Goal: Task Accomplishment & Management: Complete application form

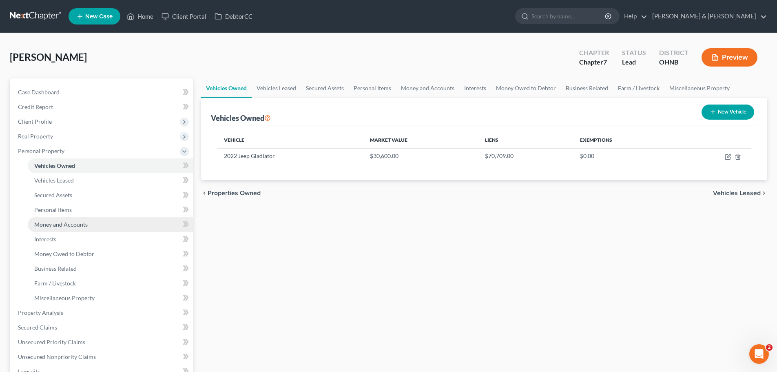
click at [45, 224] on span "Money and Accounts" at bounding box center [60, 224] width 53 height 7
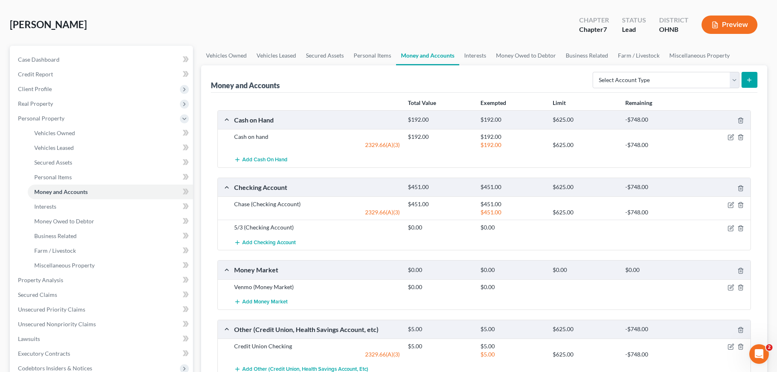
scroll to position [102, 0]
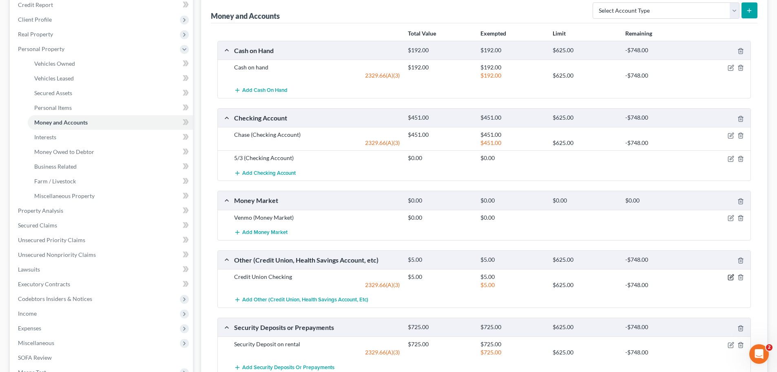
click at [732, 276] on icon "button" at bounding box center [732, 276] width 4 height 4
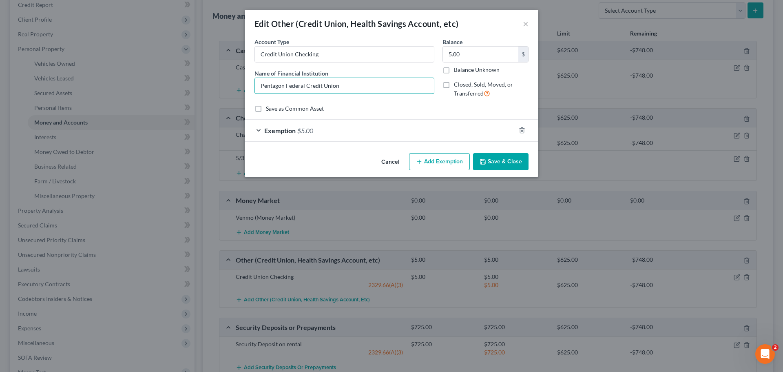
drag, startPoint x: 346, startPoint y: 91, endPoint x: 221, endPoint y: 83, distance: 125.0
click at [223, 83] on div "Edit Other (Credit Union, Health Savings Account, etc) × An exemption set must …" at bounding box center [391, 186] width 783 height 372
type input "Redstone Federal Credit Union"
click at [483, 157] on button "Save & Close" at bounding box center [500, 161] width 55 height 17
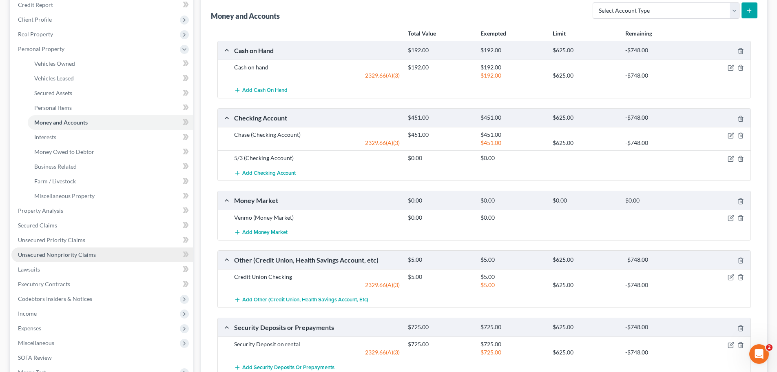
click at [80, 261] on link "Unsecured Nonpriority Claims" at bounding box center [101, 254] width 181 height 15
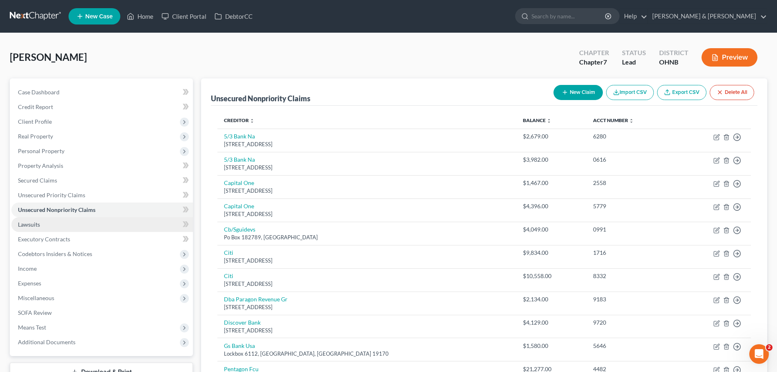
click at [81, 229] on link "Lawsuits" at bounding box center [101, 224] width 181 height 15
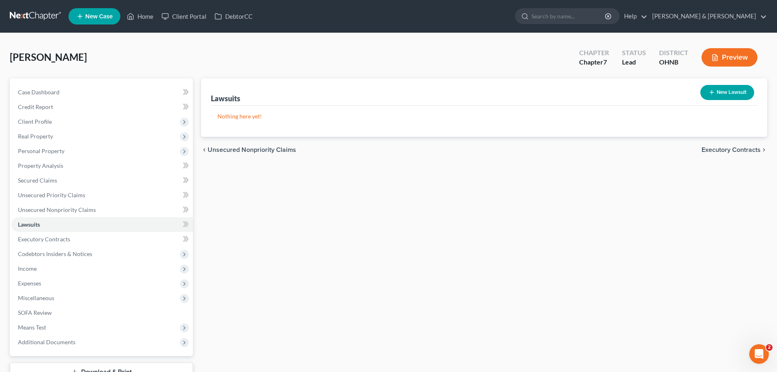
click at [739, 97] on button "New Lawsuit" at bounding box center [727, 92] width 54 height 15
select select "0"
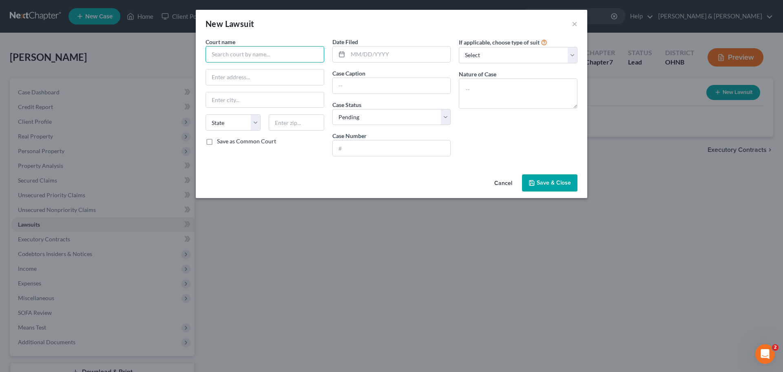
click at [303, 53] on input "text" at bounding box center [265, 54] width 119 height 16
type input "Auglaize Municipal Court"
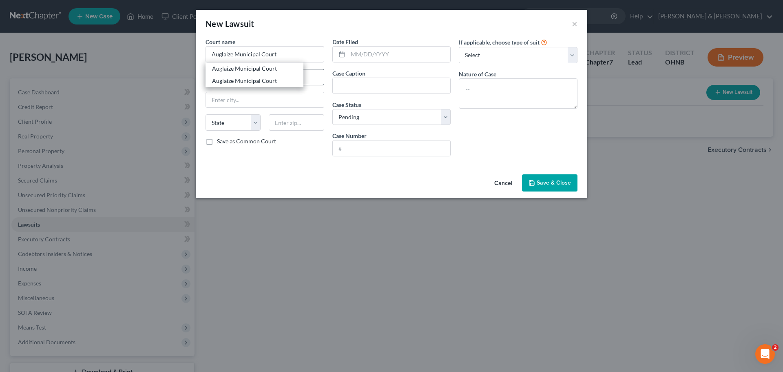
click at [245, 72] on div "Auglaize Municipal Court" at bounding box center [254, 68] width 85 height 8
type input "PO Box 401"
type input "Wapakoneta"
select select "36"
type input "45895"
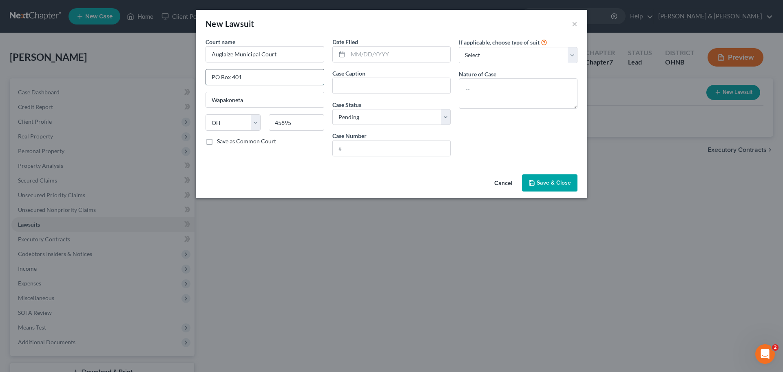
click at [259, 76] on input "PO Box 401" at bounding box center [265, 76] width 118 height 15
click at [297, 55] on input "Auglaize Municipal Court" at bounding box center [265, 54] width 119 height 16
click at [272, 73] on div "Auglaize Municipal Court" at bounding box center [255, 68] width 98 height 12
type input "Auglaize Municipal Court"
click at [375, 78] on input "text" at bounding box center [392, 85] width 118 height 15
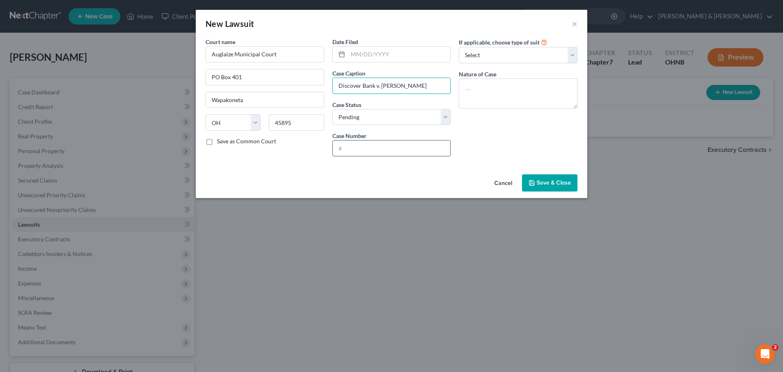
type input "Discover Bank v. [PERSON_NAME]"
click at [364, 145] on input "text" at bounding box center [392, 147] width 118 height 15
type input "2024 CVF 903"
click at [518, 150] on div "If applicable, choose type of suit Select Repossession Garnishment Foreclosure …" at bounding box center [518, 100] width 127 height 125
click at [514, 57] on select "Select Repossession Garnishment Foreclosure Attached, Seized, Or Levied Other" at bounding box center [518, 55] width 119 height 16
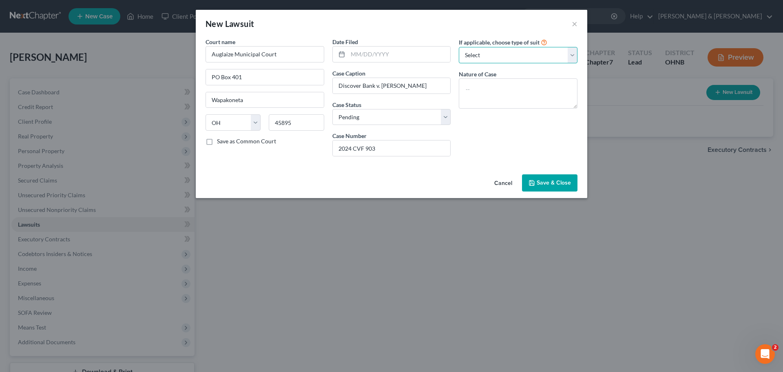
click at [507, 49] on select "Select Repossession Garnishment Foreclosure Attached, Seized, Or Levied Other" at bounding box center [518, 55] width 119 height 16
click at [501, 94] on textarea at bounding box center [518, 93] width 119 height 30
type textarea "Debt Collection"
click at [573, 180] on button "Save & Close" at bounding box center [549, 182] width 55 height 17
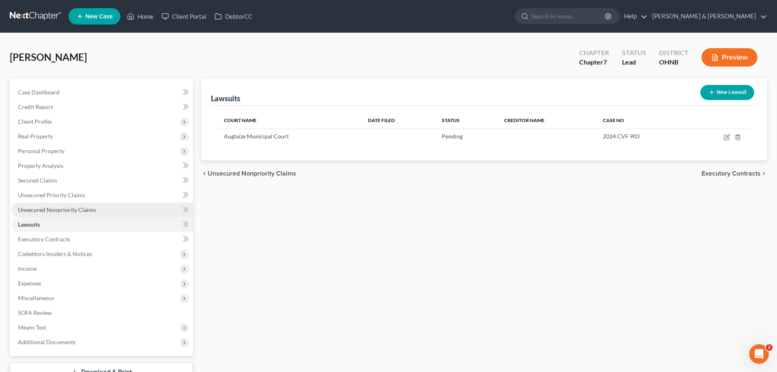
click at [49, 208] on span "Unsecured Nonpriority Claims" at bounding box center [57, 209] width 78 height 7
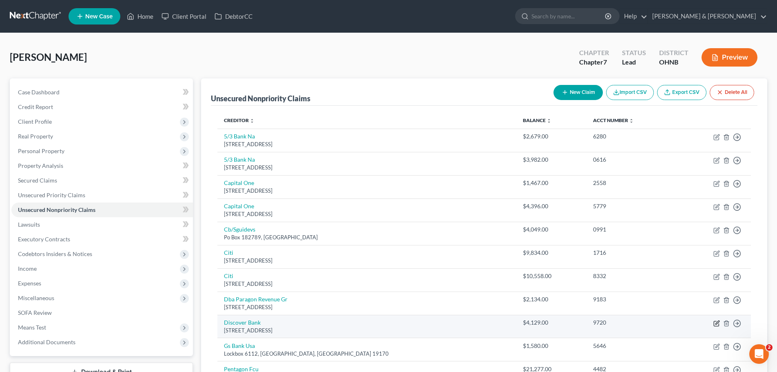
click at [719, 323] on icon "button" at bounding box center [716, 323] width 7 height 7
select select "7"
select select "2"
select select "0"
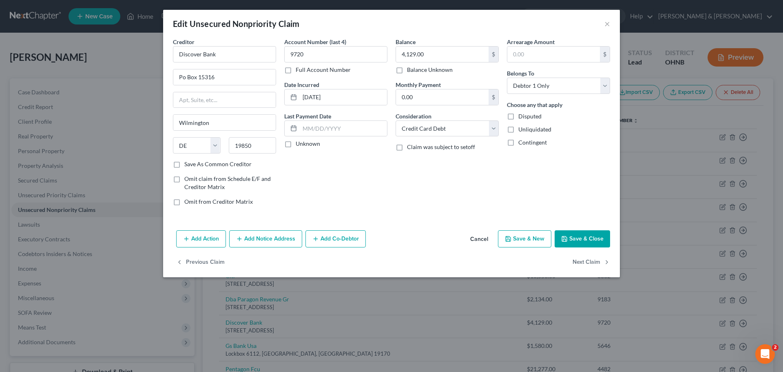
click at [273, 229] on div "Add Action Add Notice Address Add Co-Debtor Cancel Save & New Save & Close" at bounding box center [391, 240] width 457 height 27
click at [272, 235] on button "Add Notice Address" at bounding box center [265, 238] width 73 height 17
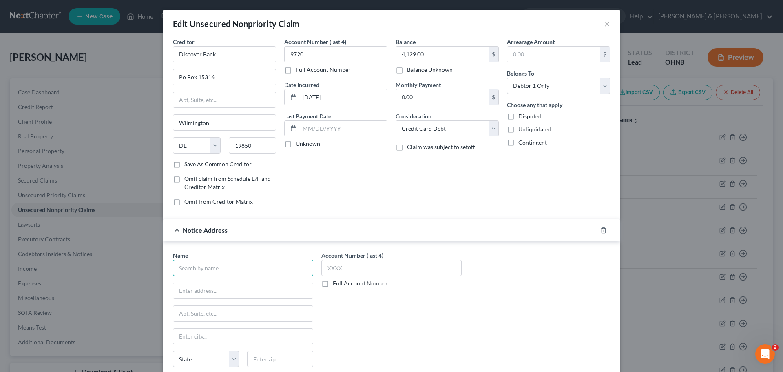
click at [266, 263] on input "text" at bounding box center [243, 267] width 140 height 16
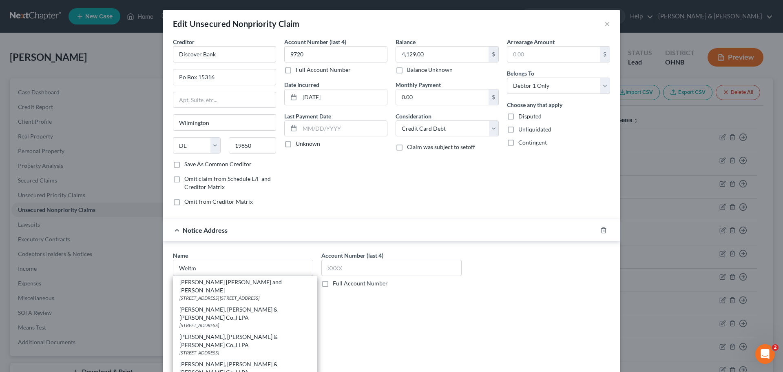
click at [238, 294] on div "[STREET_ADDRESS] [STREET_ADDRESS]" at bounding box center [244, 297] width 131 height 7
type input "[PERSON_NAME] [PERSON_NAME] and [PERSON_NAME]"
type input "[STREET_ADDRESS] Ste. 100"
type input "[GEOGRAPHIC_DATA]"
select select "36"
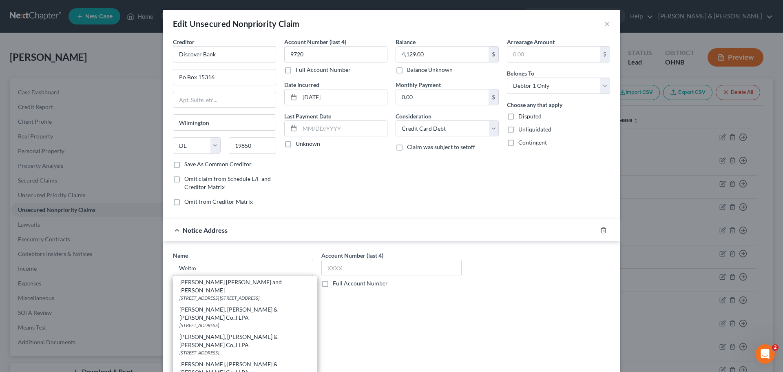
type input "43017"
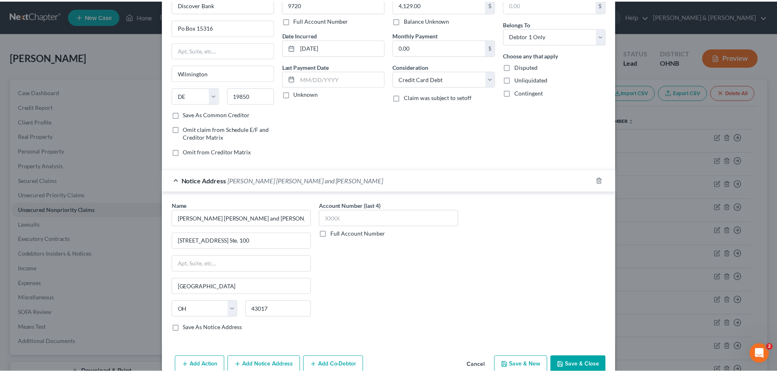
scroll to position [70, 0]
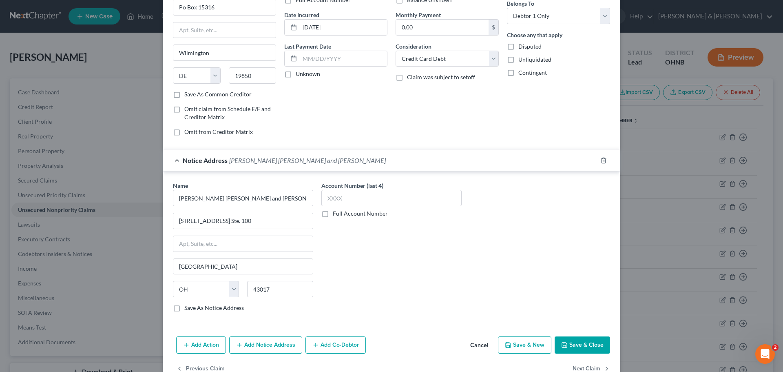
click at [571, 342] on button "Save & Close" at bounding box center [582, 344] width 55 height 17
